Goal: Task Accomplishment & Management: Complete application form

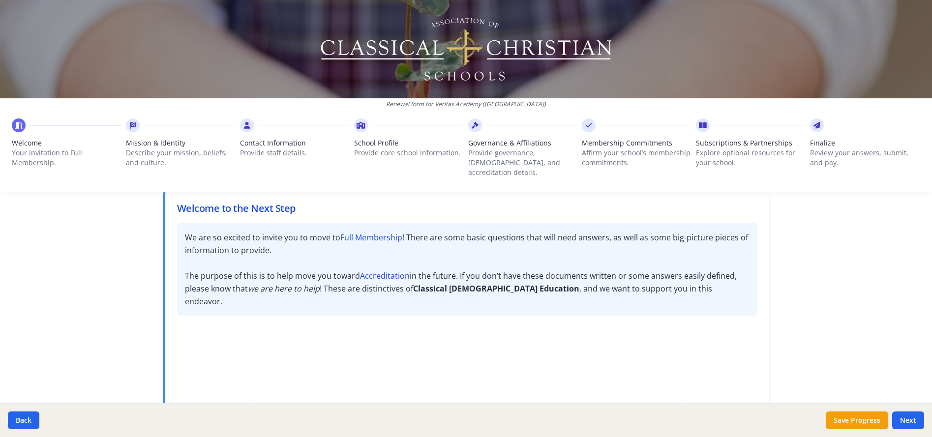
scroll to position [40, 0]
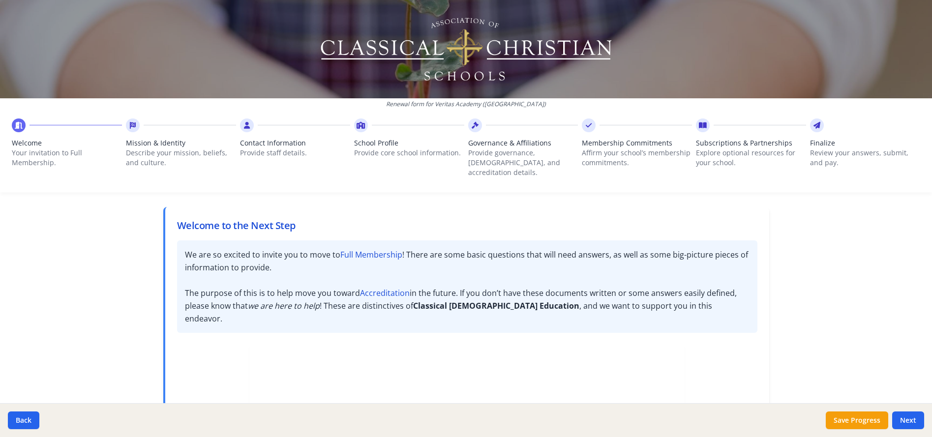
click at [907, 424] on button "Next" at bounding box center [908, 421] width 32 height 18
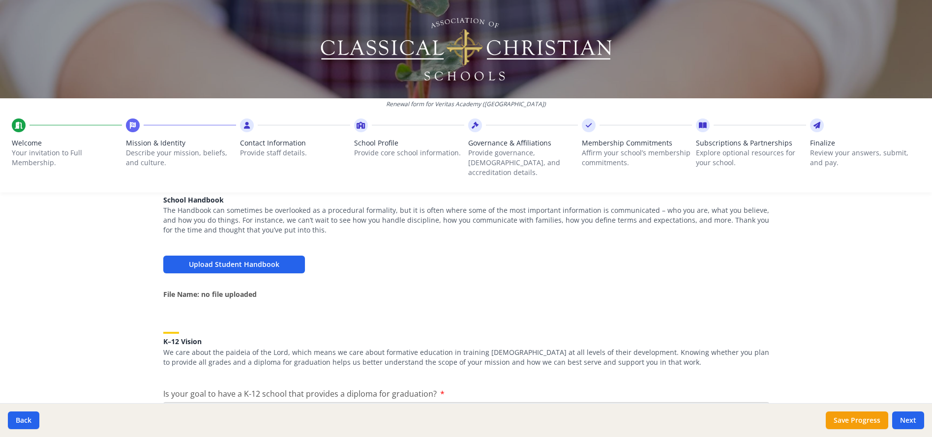
scroll to position [335, 0]
click at [220, 255] on button "Upload Student Handbook" at bounding box center [234, 264] width 142 height 18
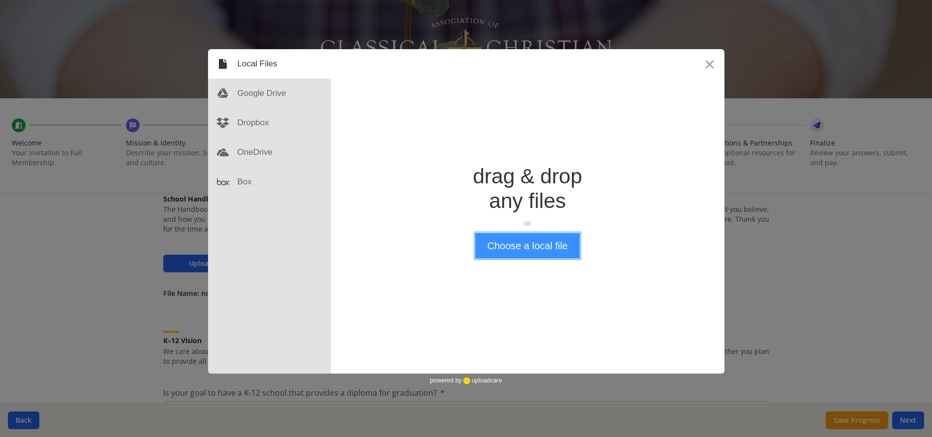
click at [534, 254] on button "Choose a local file" at bounding box center [527, 246] width 105 height 26
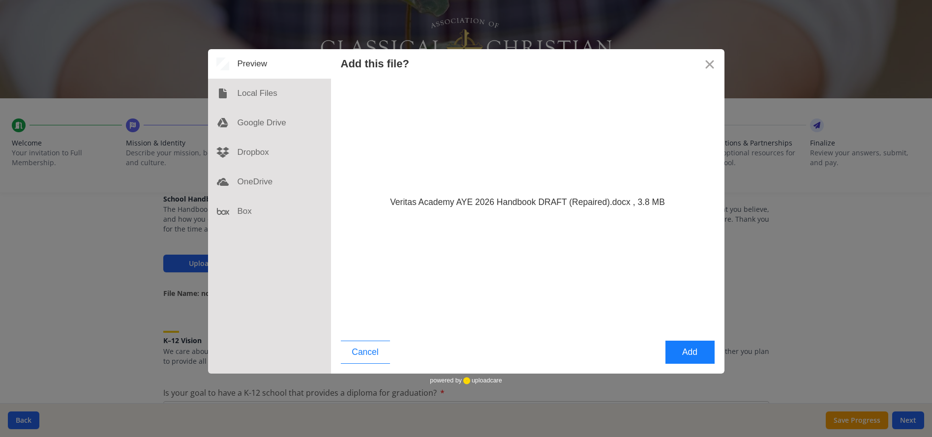
click at [688, 353] on button "Add" at bounding box center [689, 352] width 49 height 23
